Goal: Task Accomplishment & Management: Complete application form

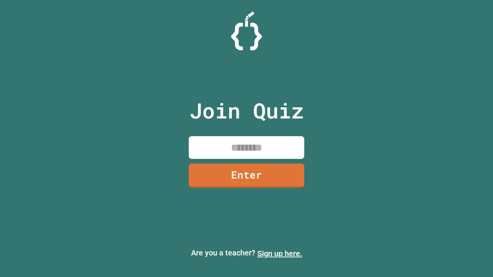
click at [280, 254] on link "Sign up here." at bounding box center [279, 253] width 45 height 9
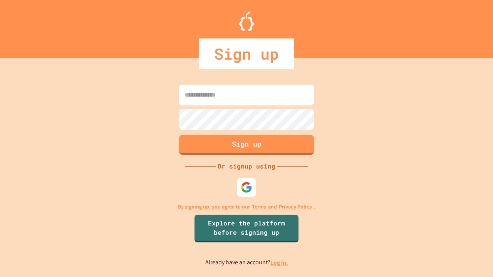
click at [280, 263] on link "Log in." at bounding box center [279, 263] width 18 height 8
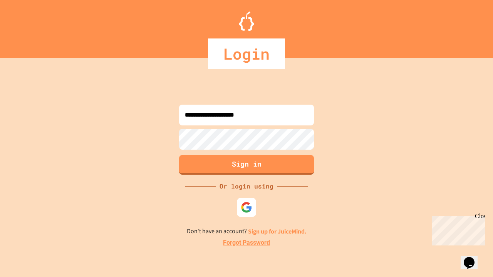
type input "**********"
